Goal: Information Seeking & Learning: Learn about a topic

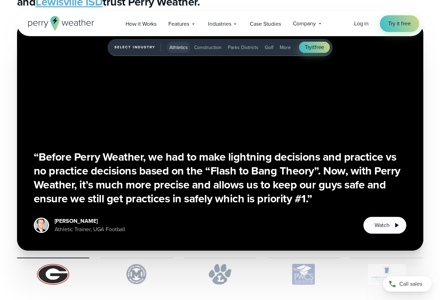
scroll to position [1601, 0]
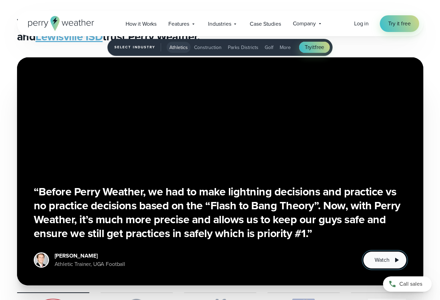
click at [389, 264] on button "Watch" at bounding box center [384, 260] width 43 height 17
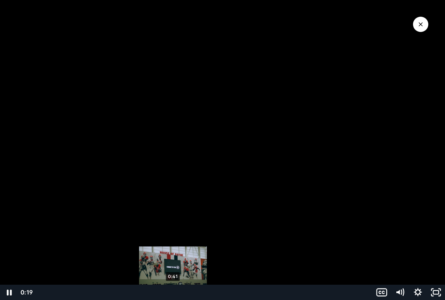
click at [173, 293] on div "0:41" at bounding box center [203, 292] width 329 height 15
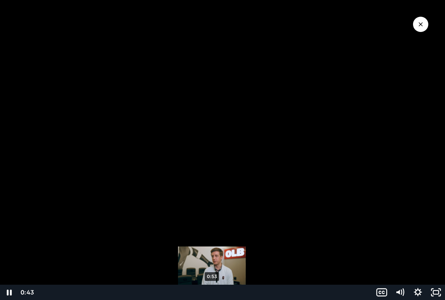
click at [212, 292] on div "0:53" at bounding box center [203, 292] width 329 height 15
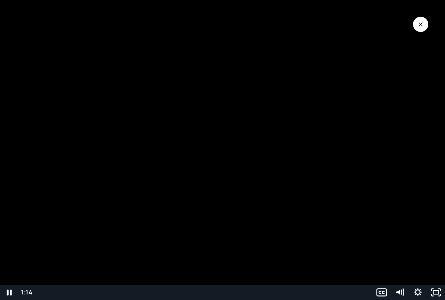
click at [420, 26] on icon "Close Video" at bounding box center [421, 24] width 4 height 4
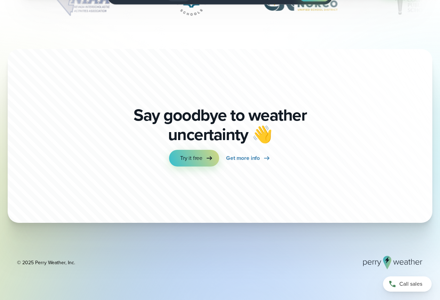
scroll to position [2454, 0]
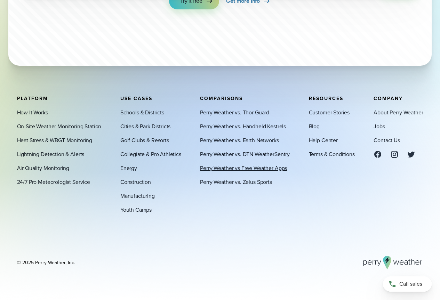
click at [251, 169] on link "Perry Weather vs Free Weather Apps" at bounding box center [243, 168] width 87 height 8
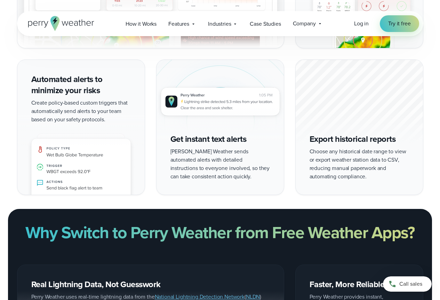
scroll to position [661, 0]
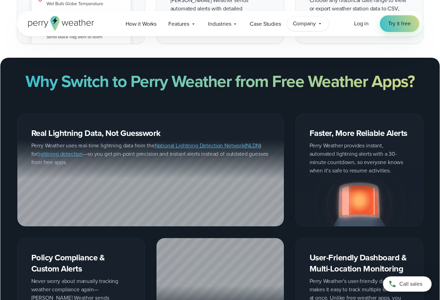
click at [299, 24] on span "Company" at bounding box center [304, 23] width 23 height 8
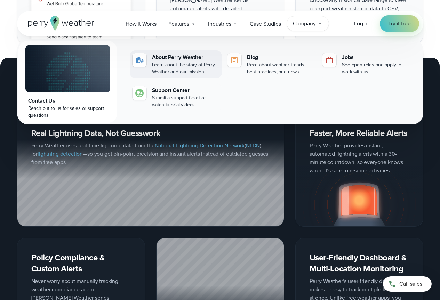
click at [178, 62] on div "Learn about the story of Perry Weather and our mission" at bounding box center [185, 69] width 67 height 14
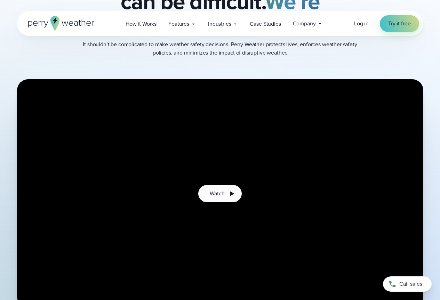
scroll to position [139, 0]
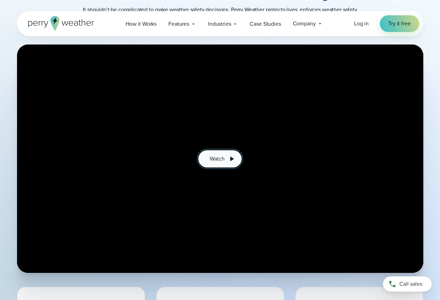
click at [214, 161] on span "Watch" at bounding box center [217, 159] width 15 height 8
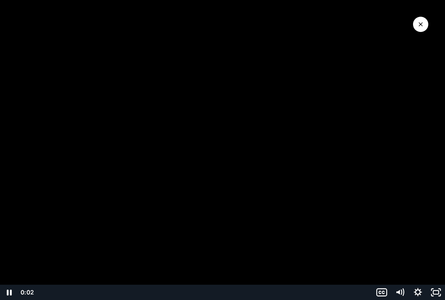
click at [152, 291] on div "Playbar" at bounding box center [203, 292] width 329 height 15
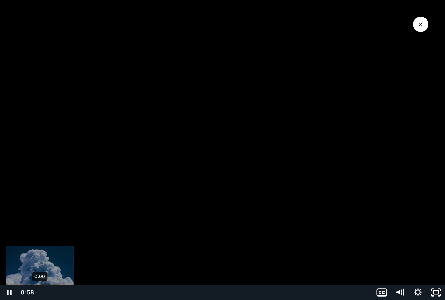
click at [40, 292] on div "0:00" at bounding box center [203, 292] width 329 height 15
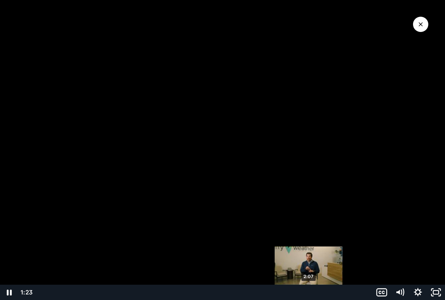
click at [309, 294] on div "2:07" at bounding box center [203, 292] width 329 height 15
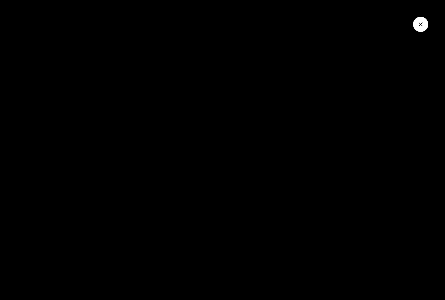
click at [426, 23] on button "Close Video" at bounding box center [420, 24] width 15 height 15
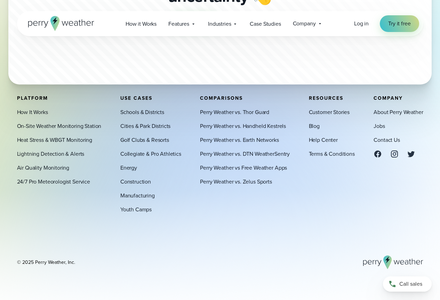
scroll to position [1980, 0]
